Goal: Task Accomplishment & Management: Manage account settings

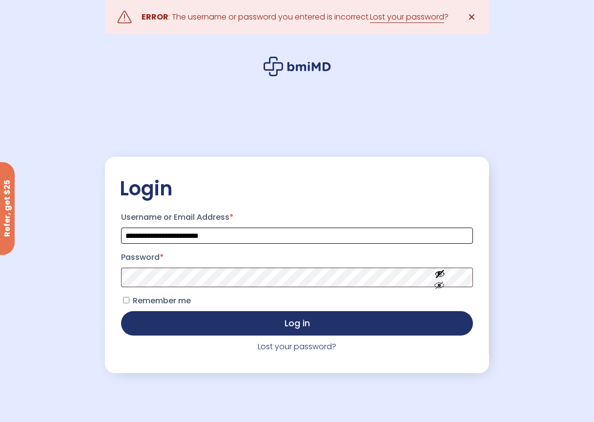
drag, startPoint x: 259, startPoint y: 241, endPoint x: 0, endPoint y: 209, distance: 260.7
click at [0, 205] on html "**********" at bounding box center [297, 211] width 594 height 422
type input "*"
type input "**********"
click at [440, 280] on button "Show password" at bounding box center [440, 293] width 55 height 34
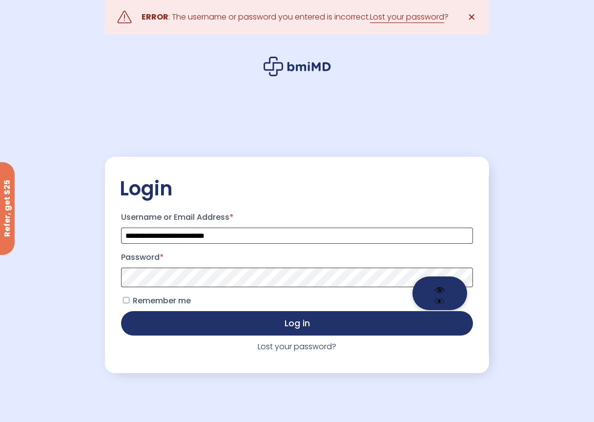
click at [438, 289] on button "Hide password" at bounding box center [440, 293] width 55 height 34
click at [438, 291] on button "Show password" at bounding box center [440, 293] width 55 height 34
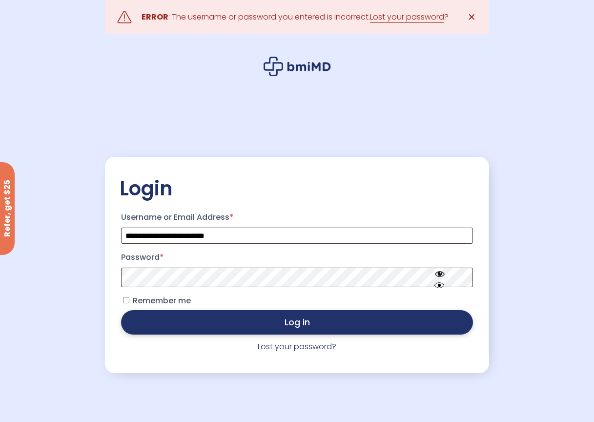
click at [362, 328] on button "Log in" at bounding box center [297, 322] width 352 height 24
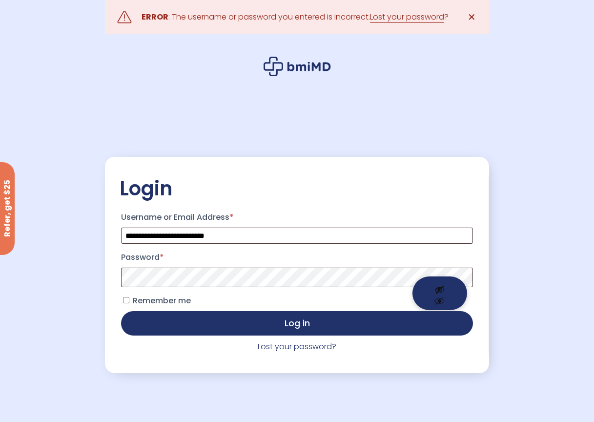
click at [438, 288] on button "Show password" at bounding box center [440, 293] width 55 height 34
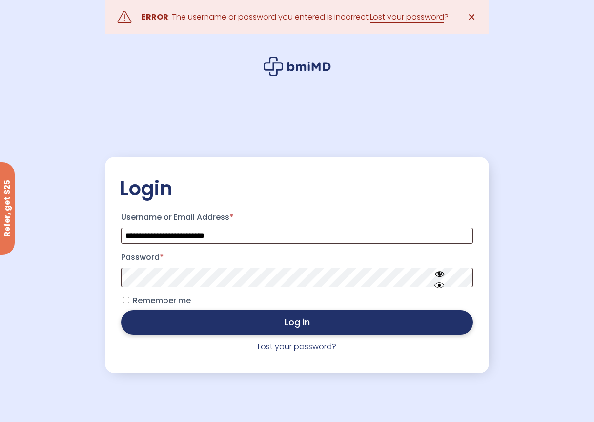
click at [390, 331] on button "Log in" at bounding box center [297, 322] width 352 height 24
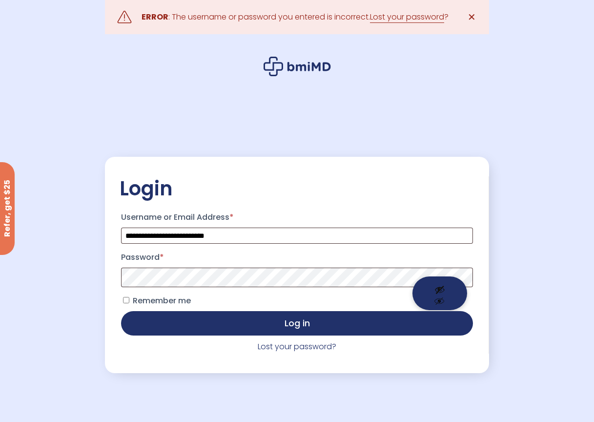
click at [436, 289] on button "Show password" at bounding box center [440, 293] width 55 height 34
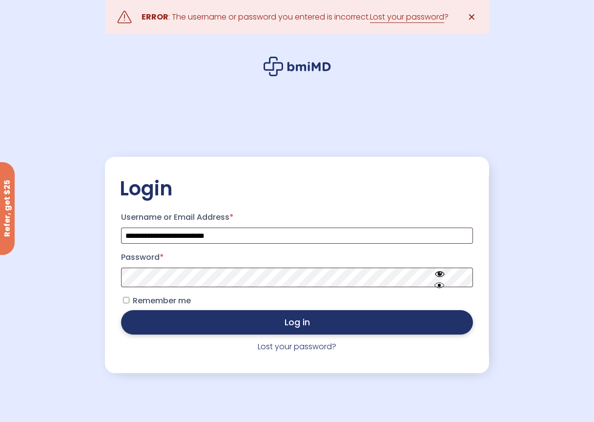
click at [352, 319] on button "Log in" at bounding box center [297, 322] width 352 height 24
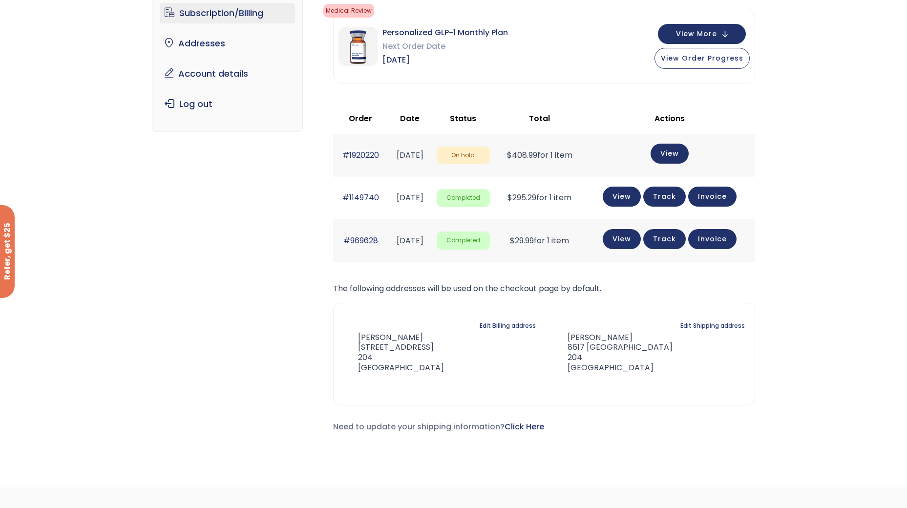
scroll to position [12, 0]
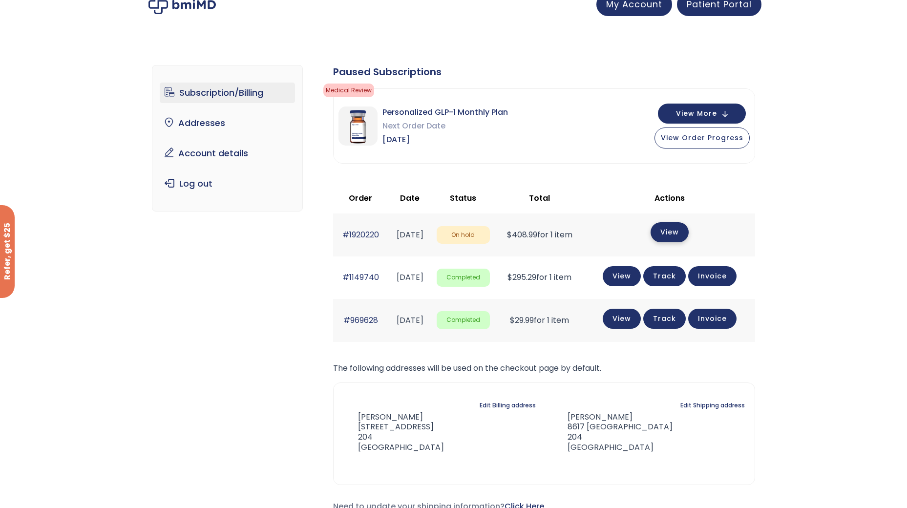
click at [594, 235] on link "View" at bounding box center [669, 232] width 38 height 20
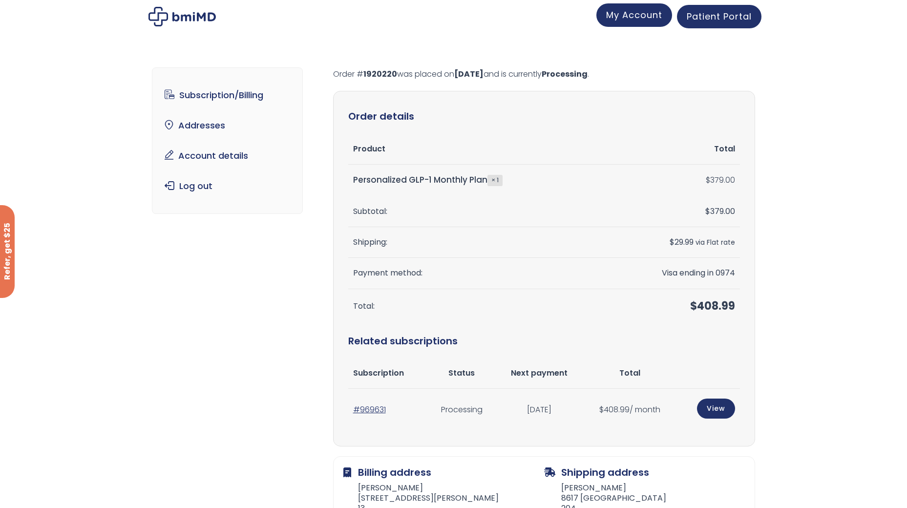
click at [628, 24] on link "My Account" at bounding box center [634, 14] width 76 height 23
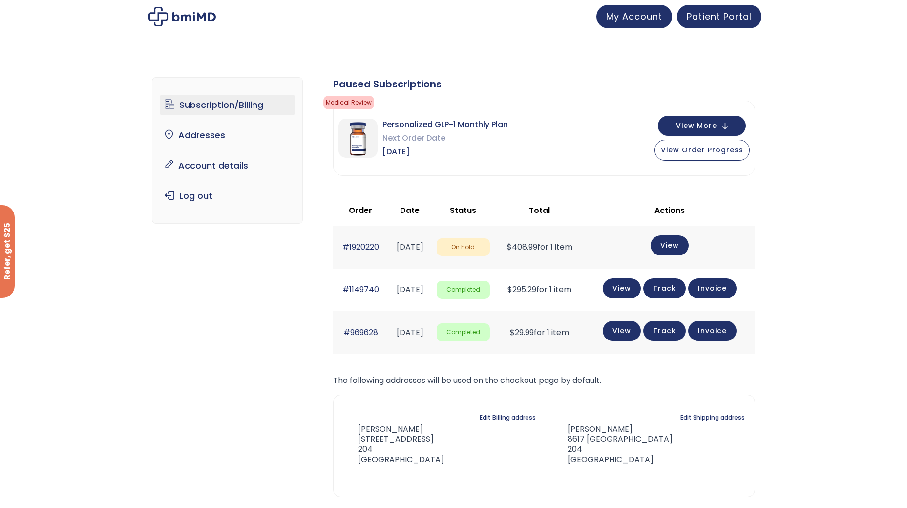
click at [396, 239] on td "[DATE]" at bounding box center [409, 247] width 43 height 42
click at [366, 246] on link "#1920220" at bounding box center [360, 246] width 37 height 11
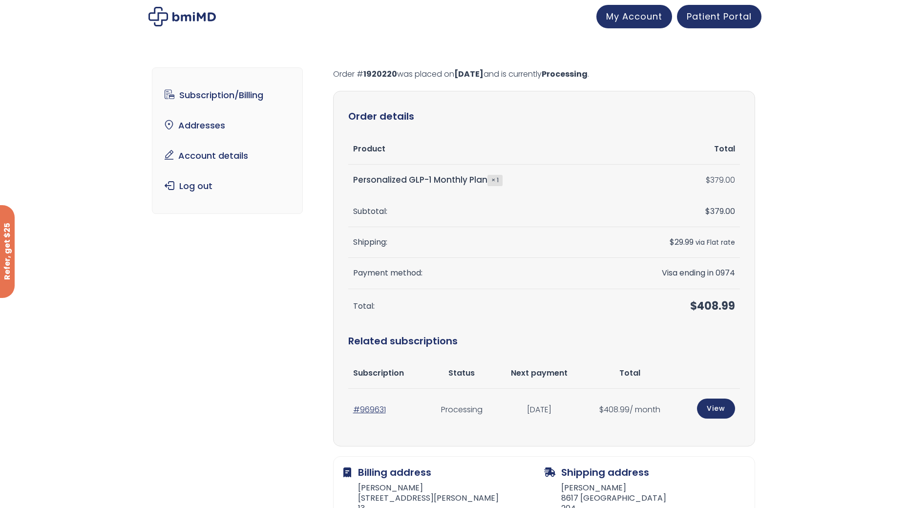
click at [565, 234] on th "Shipping:" at bounding box center [476, 242] width 257 height 31
click at [216, 97] on link "Subscription/Billing" at bounding box center [227, 95] width 135 height 21
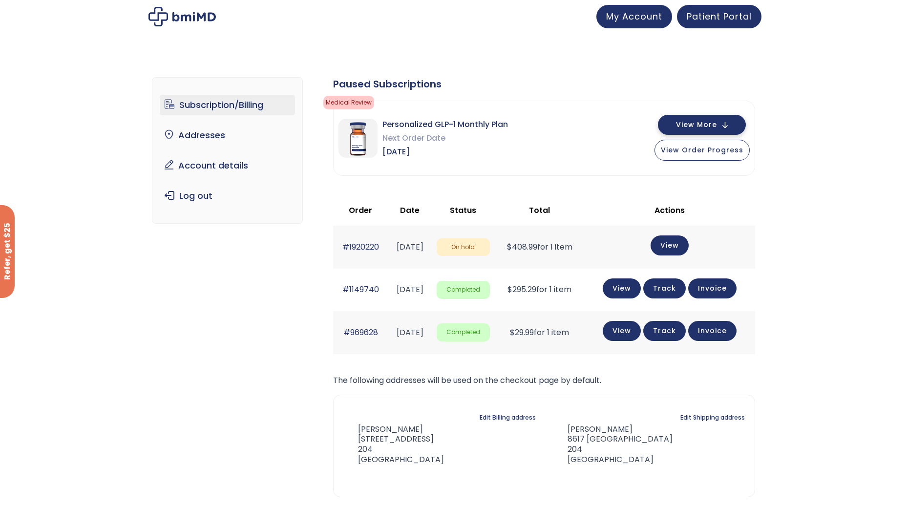
click at [716, 130] on button "View More" at bounding box center [702, 125] width 88 height 20
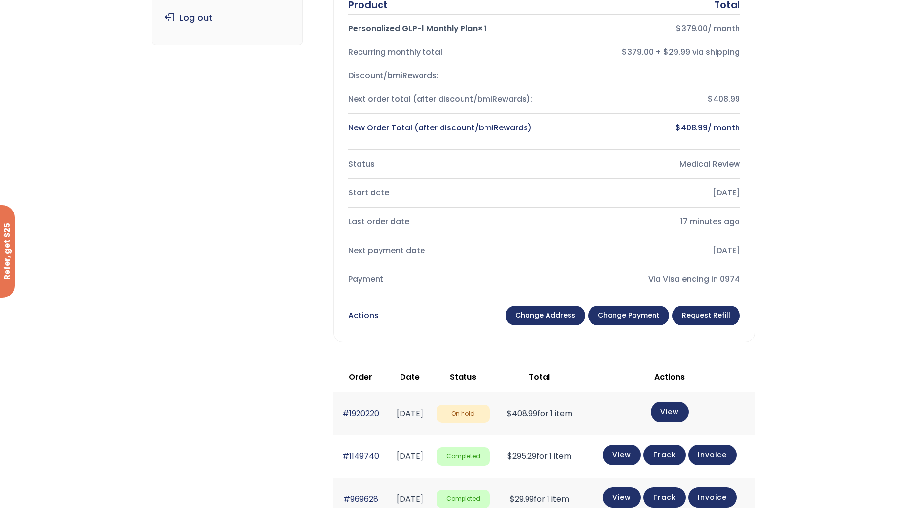
scroll to position [195, 0]
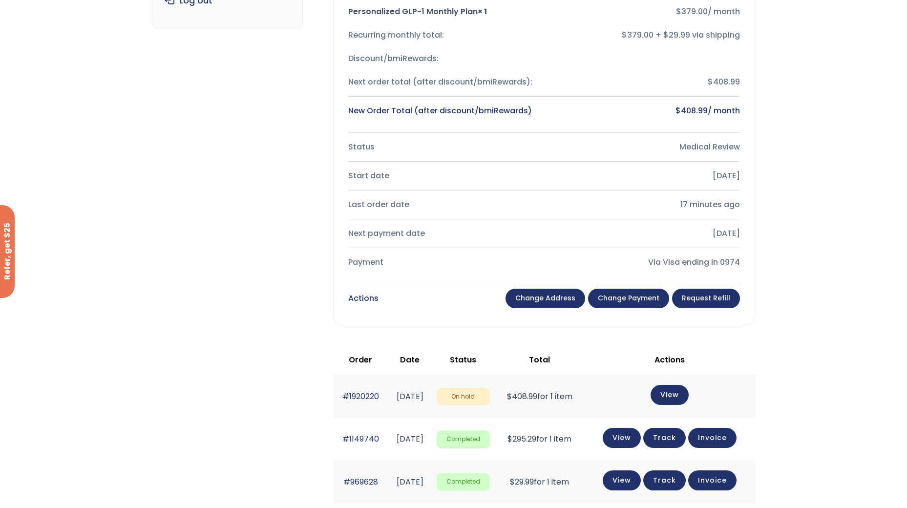
click at [622, 301] on link "Change payment" at bounding box center [628, 299] width 81 height 20
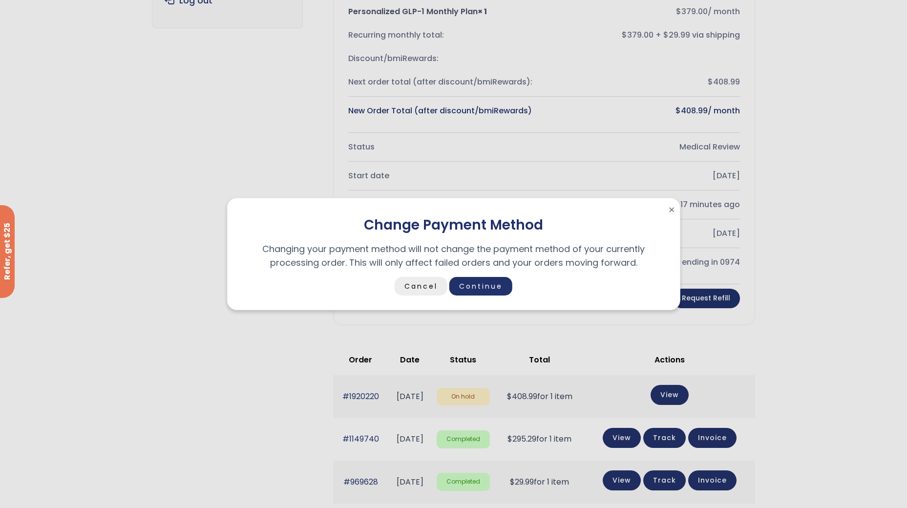
click at [405, 279] on link "Cancel" at bounding box center [421, 286] width 53 height 19
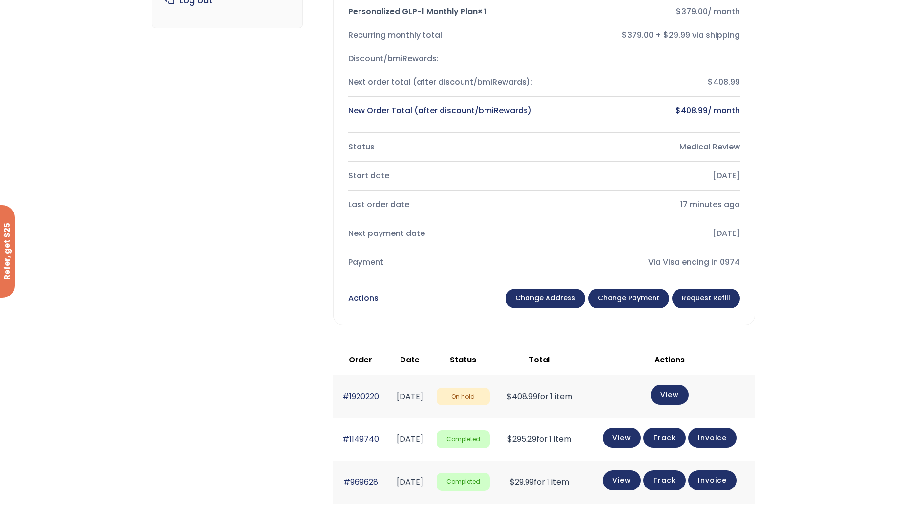
click at [635, 295] on link "Change payment" at bounding box center [628, 299] width 81 height 20
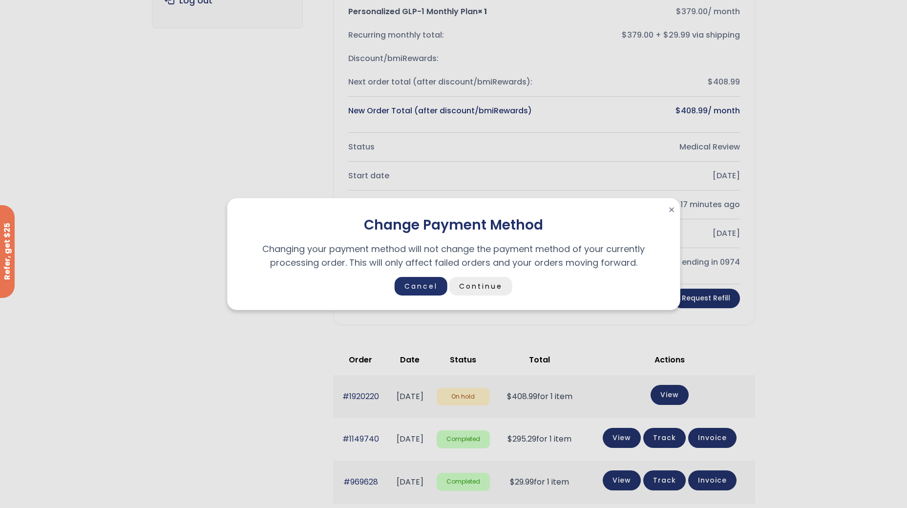
click at [496, 289] on link "Continue" at bounding box center [480, 286] width 63 height 19
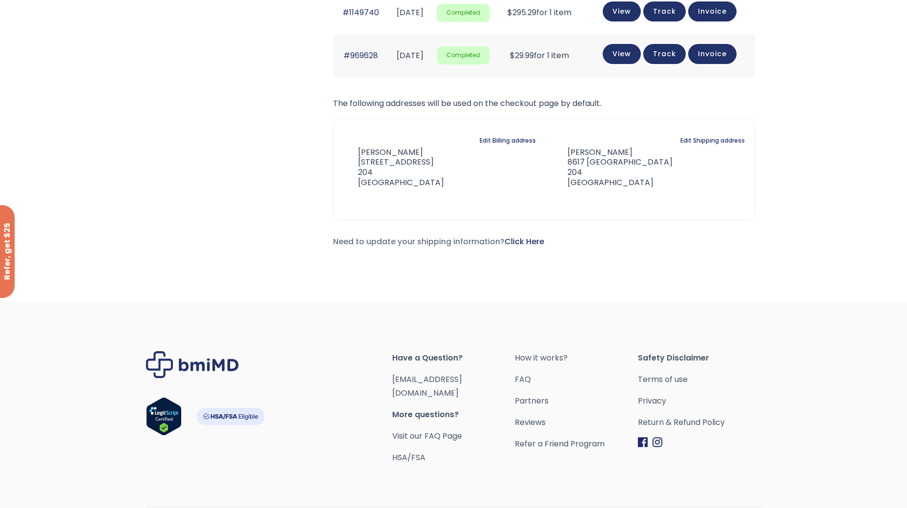
scroll to position [305, 0]
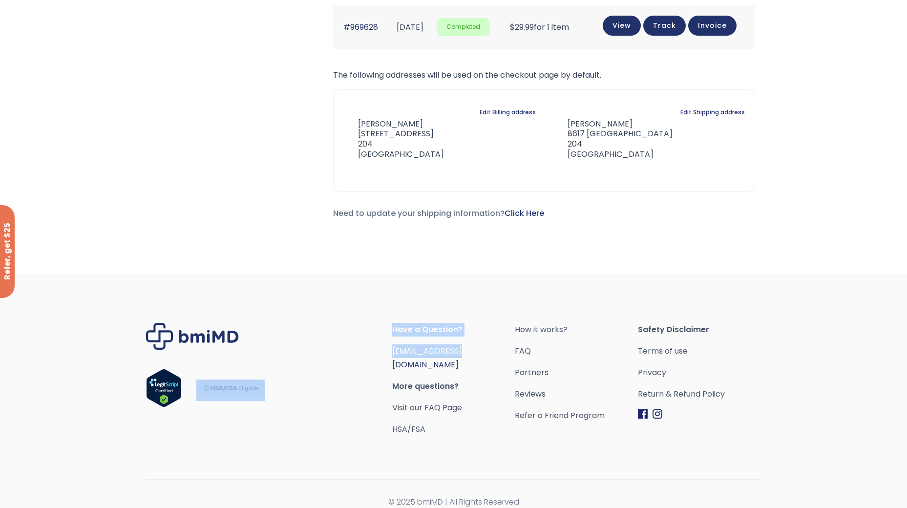
drag, startPoint x: 386, startPoint y: 349, endPoint x: 462, endPoint y: 352, distance: 75.7
click at [462, 352] on div "Have a Question? orders@bmiMD.com More questions? Visit our FAQ Page HSA/FSA Ho…" at bounding box center [453, 379] width 615 height 113
drag, startPoint x: 462, startPoint y: 352, endPoint x: 469, endPoint y: 352, distance: 7.3
click at [462, 352] on link "[EMAIL_ADDRESS][DOMAIN_NAME]" at bounding box center [427, 357] width 70 height 25
click at [477, 351] on span "[EMAIL_ADDRESS][DOMAIN_NAME]" at bounding box center [453, 357] width 123 height 27
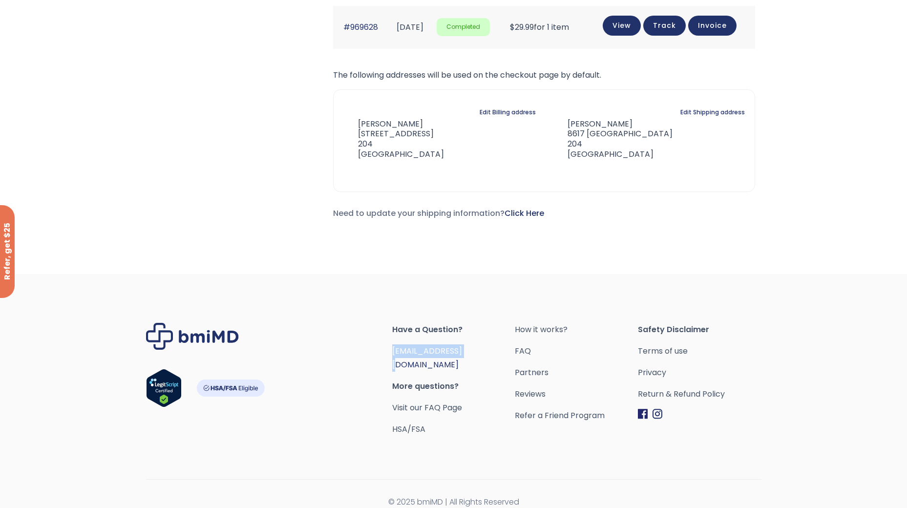
drag, startPoint x: 476, startPoint y: 351, endPoint x: 394, endPoint y: 351, distance: 81.5
click at [394, 351] on span "[EMAIL_ADDRESS][DOMAIN_NAME]" at bounding box center [453, 357] width 123 height 27
drag, startPoint x: 394, startPoint y: 351, endPoint x: 404, endPoint y: 350, distance: 10.3
copy link "[EMAIL_ADDRESS][DOMAIN_NAME]"
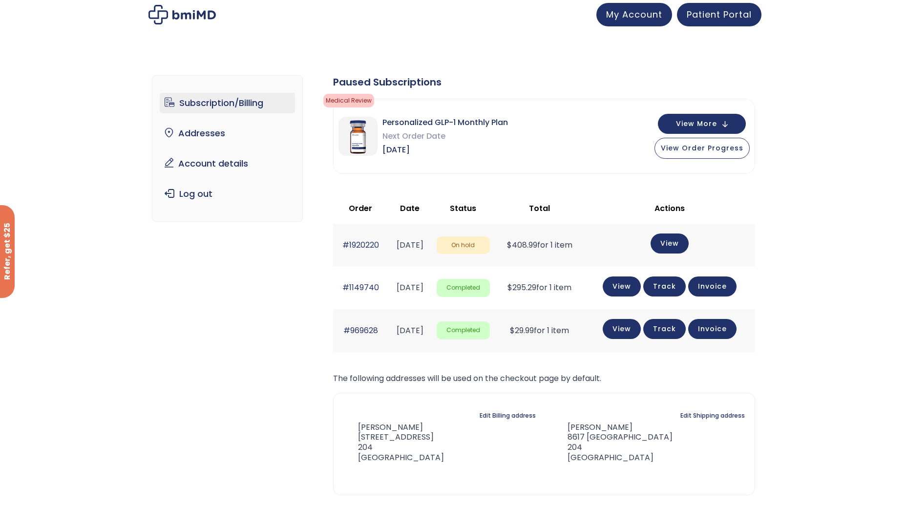
scroll to position [0, 0]
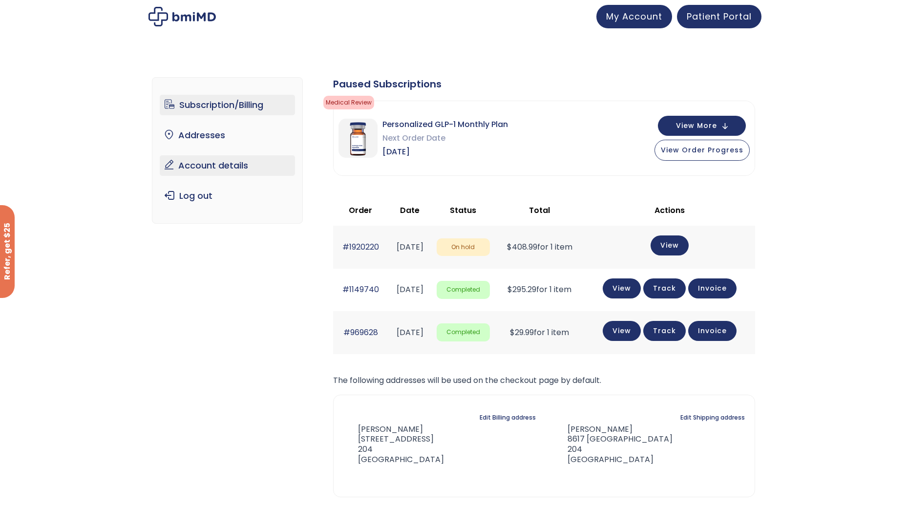
click at [206, 167] on link "Account details" at bounding box center [227, 165] width 135 height 21
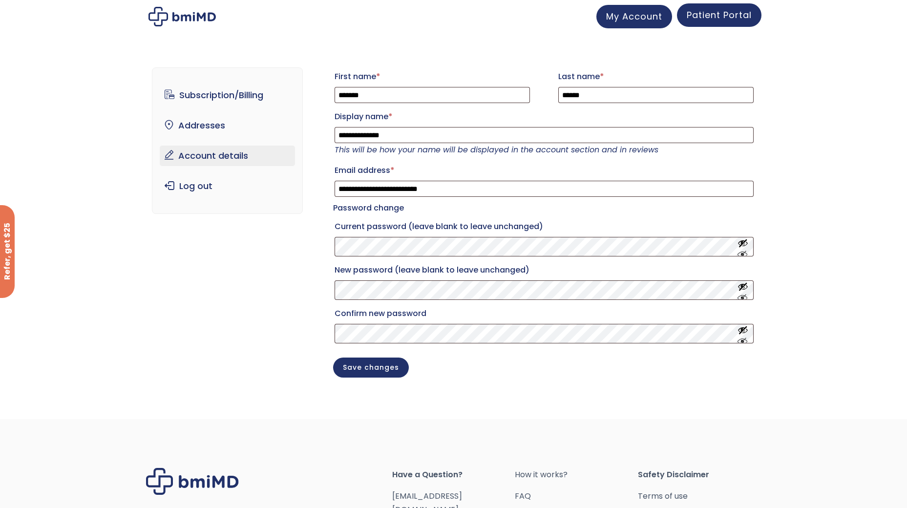
click at [720, 20] on span "Patient Portal" at bounding box center [719, 15] width 65 height 12
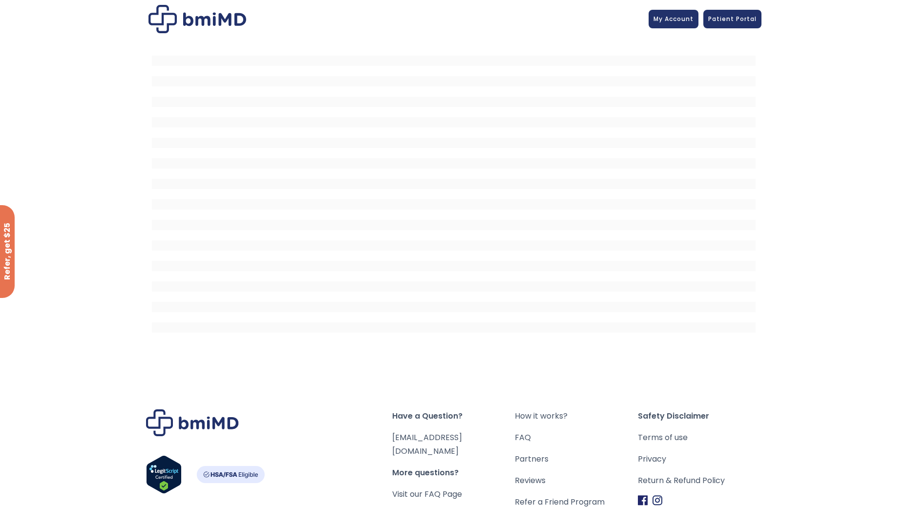
drag, startPoint x: 642, startPoint y: 19, endPoint x: 648, endPoint y: 19, distance: 5.9
click at [643, 19] on div at bounding box center [453, 19] width 615 height 28
click at [687, 20] on span "My Account" at bounding box center [673, 17] width 40 height 8
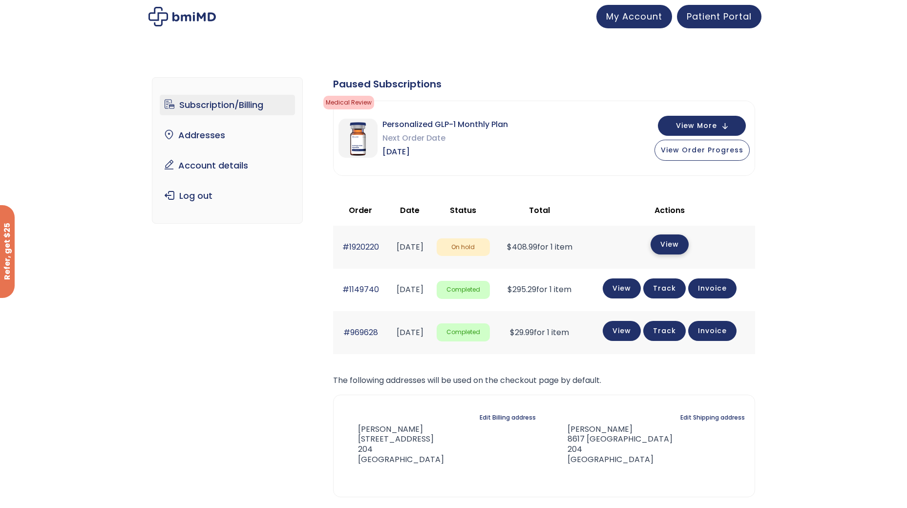
click at [682, 240] on link "View" at bounding box center [669, 244] width 38 height 20
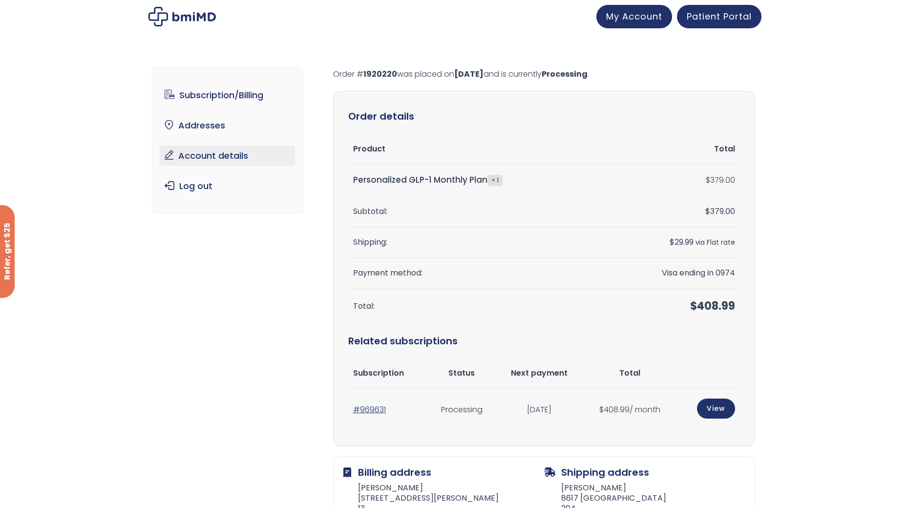
click at [202, 164] on link "Account details" at bounding box center [227, 156] width 135 height 21
click at [637, 22] on link "My Account" at bounding box center [634, 14] width 76 height 23
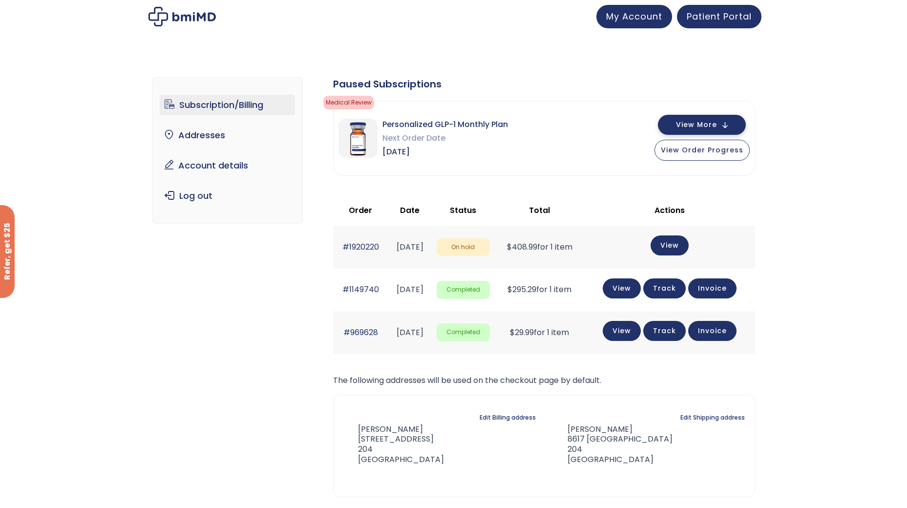
click at [686, 132] on button "View More" at bounding box center [702, 125] width 88 height 20
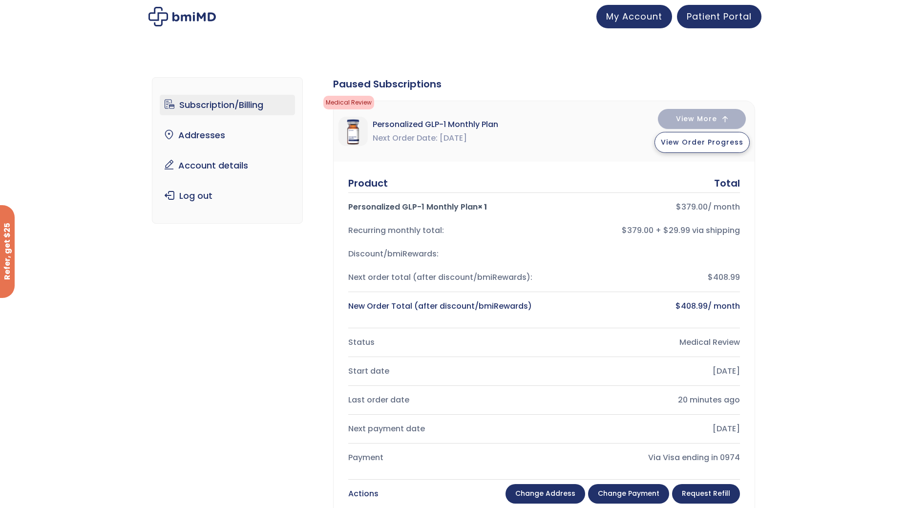
click at [685, 136] on button "View Order Progress" at bounding box center [701, 142] width 95 height 21
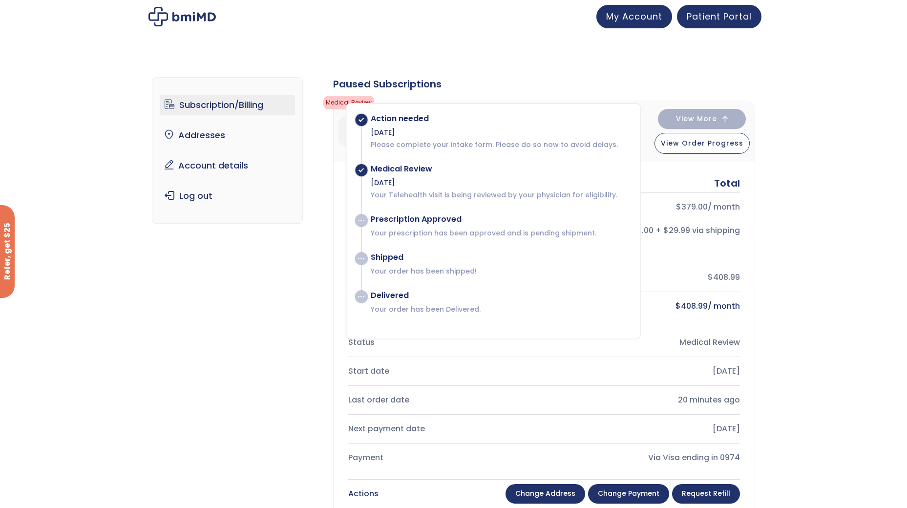
click at [410, 299] on div "Delivered" at bounding box center [500, 296] width 259 height 10
drag, startPoint x: 875, startPoint y: 490, endPoint x: 855, endPoint y: 478, distance: 23.0
click at [221, 308] on div "Subscription/Billing bmiRewards Addresses Account details Submit a Review Log o…" at bounding box center [453, 477] width 603 height 839
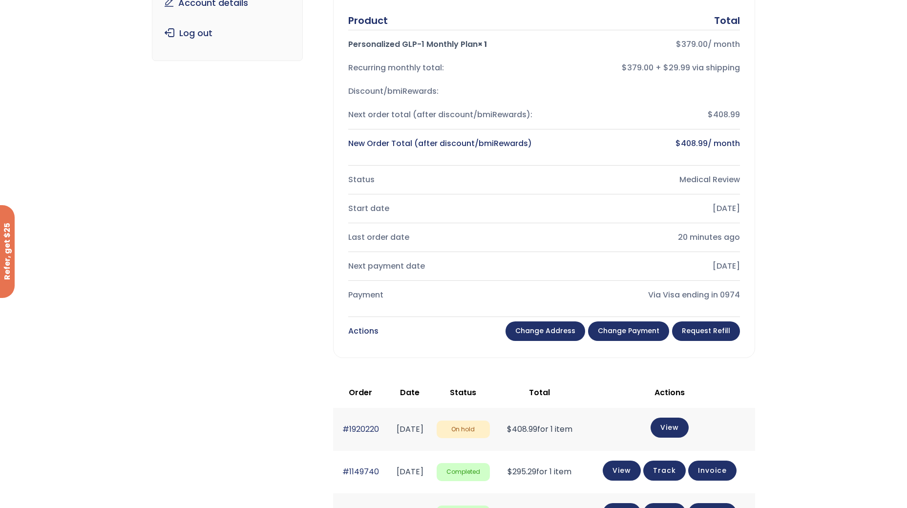
scroll to position [162, 0]
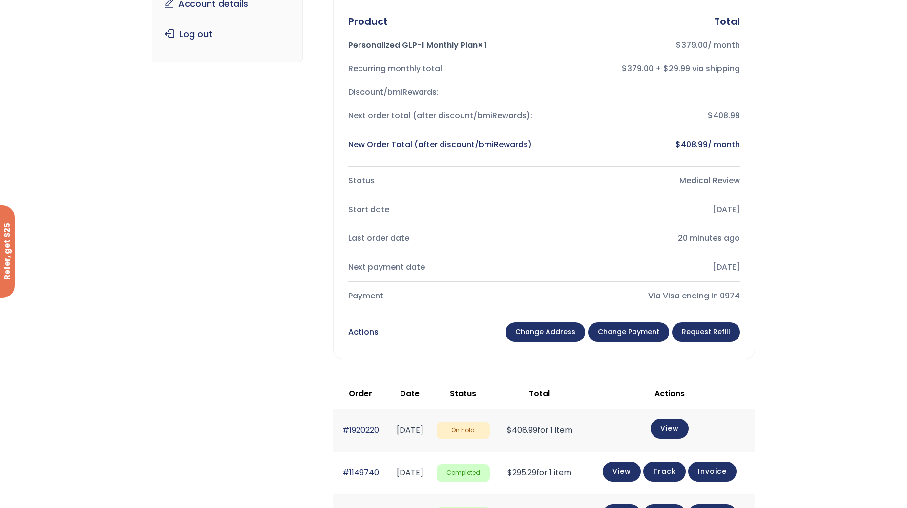
click at [715, 112] on div "$408.99" at bounding box center [646, 116] width 188 height 14
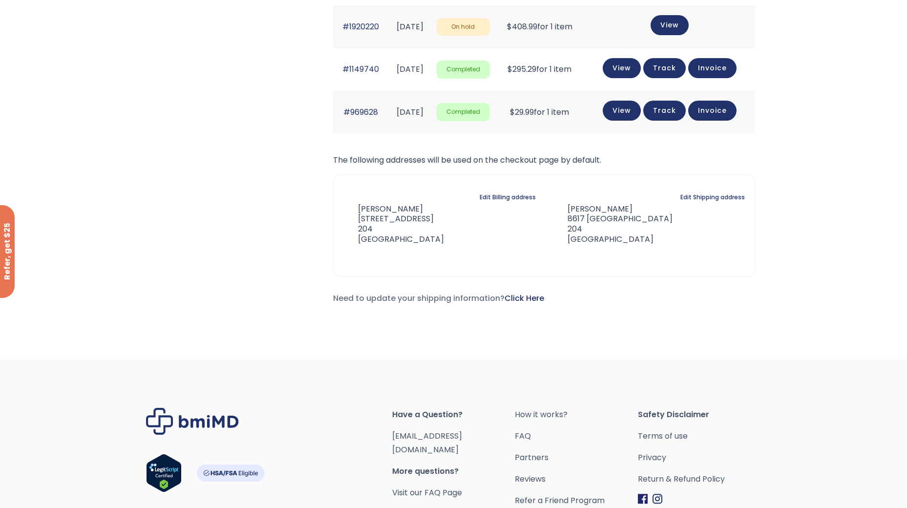
scroll to position [650, 0]
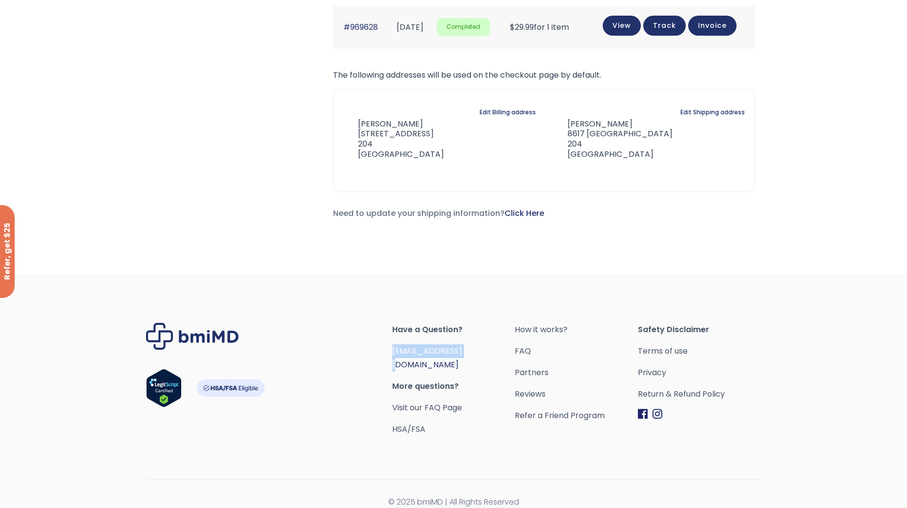
drag, startPoint x: 486, startPoint y: 352, endPoint x: 393, endPoint y: 350, distance: 93.3
click at [393, 350] on span "[EMAIL_ADDRESS][DOMAIN_NAME]" at bounding box center [453, 357] width 123 height 27
copy link "[EMAIL_ADDRESS][DOMAIN_NAME]"
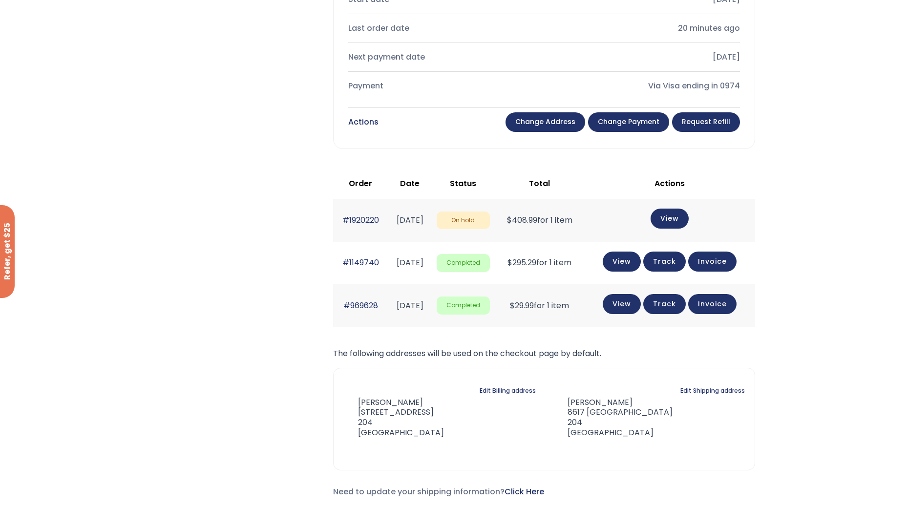
scroll to position [357, 0]
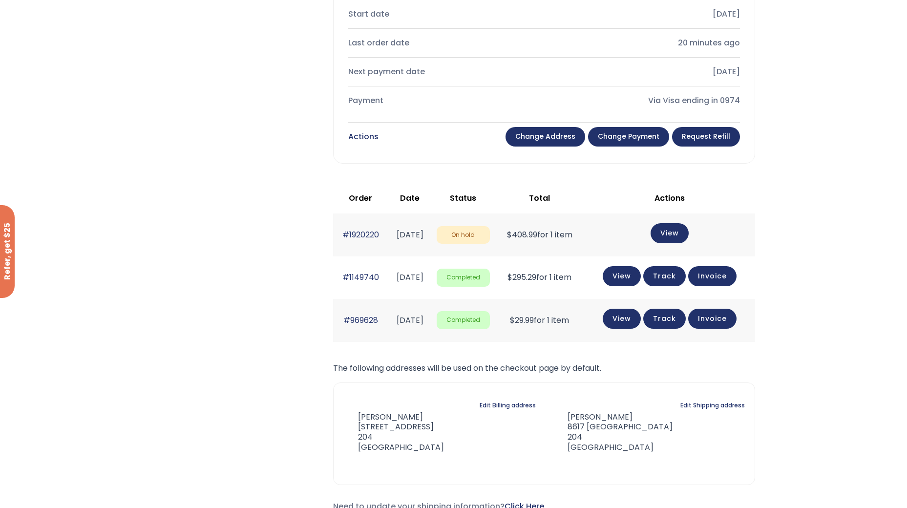
drag, startPoint x: 381, startPoint y: 238, endPoint x: 336, endPoint y: 237, distance: 44.9
click at [336, 237] on td "#1920220" at bounding box center [360, 234] width 55 height 42
copy link "#1920220"
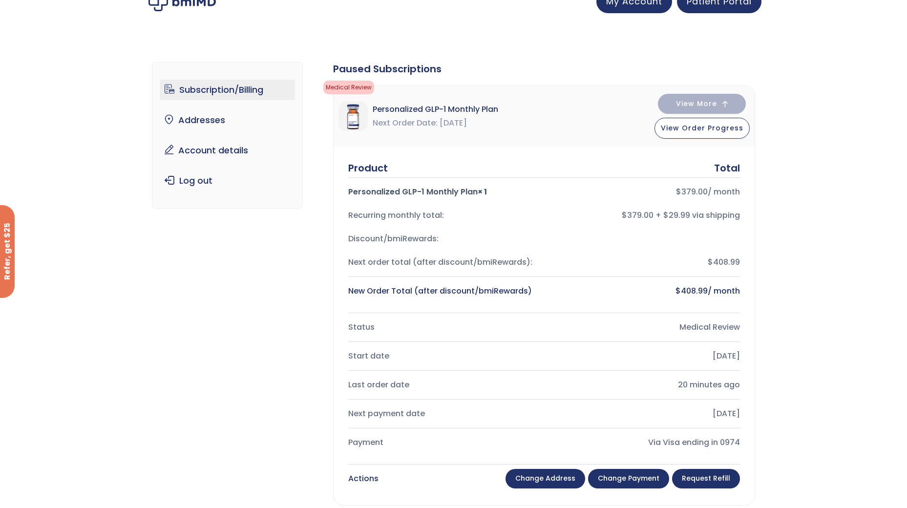
scroll to position [0, 0]
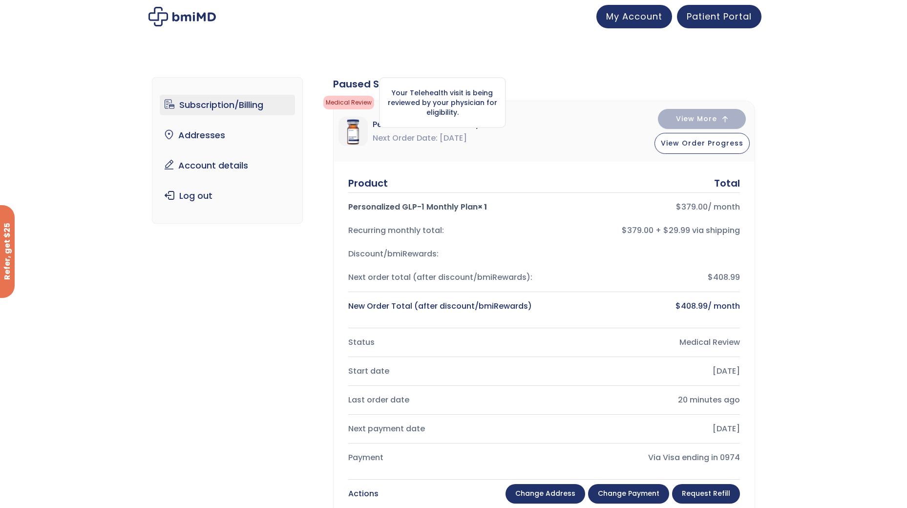
click at [353, 99] on span "Medical Review" at bounding box center [348, 103] width 51 height 14
click at [352, 106] on span "Medical Review" at bounding box center [348, 103] width 51 height 14
click at [456, 109] on div "Your Telehealth visit is being reviewed by your physician for eligibility." at bounding box center [442, 102] width 127 height 51
click at [699, 149] on button "View Order Progress" at bounding box center [701, 142] width 95 height 21
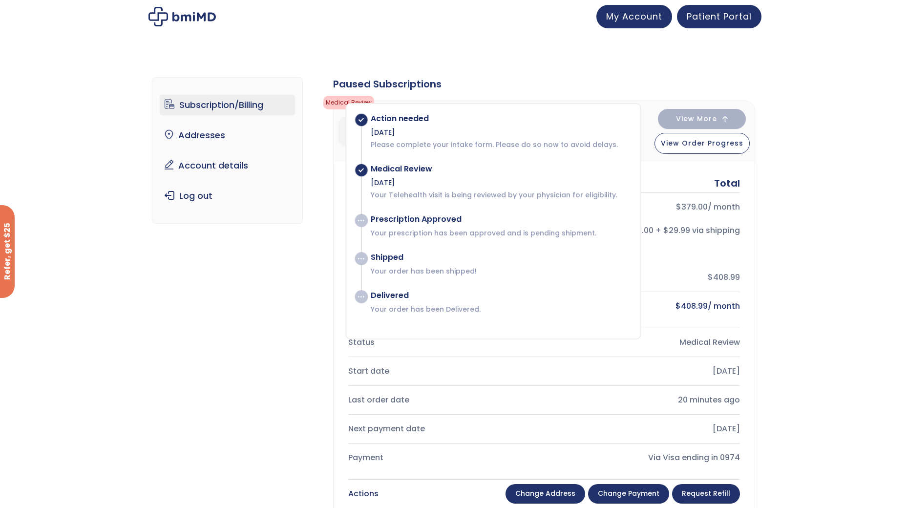
click at [254, 208] on nav "Subscription/Billing bmiRewards Addresses Account details Submit a Review Log o…" at bounding box center [227, 150] width 151 height 146
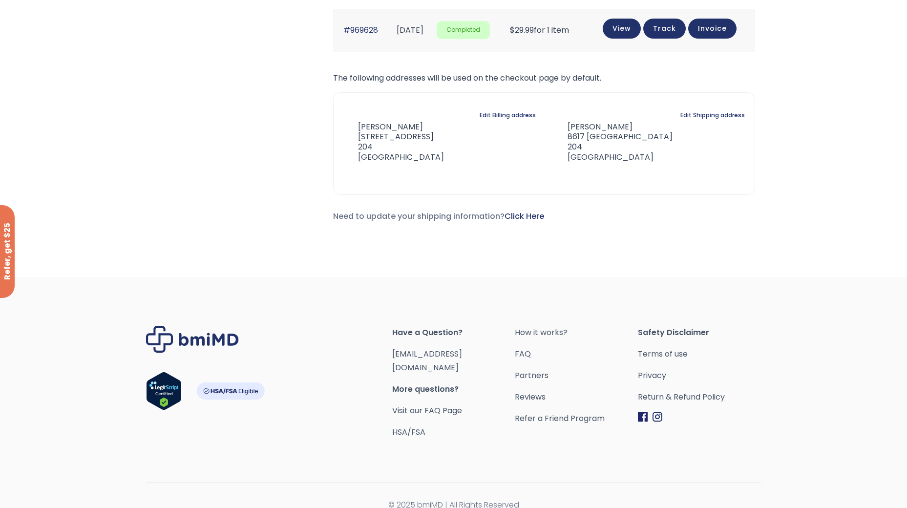
scroll to position [650, 0]
